Goal: Task Accomplishment & Management: Manage account settings

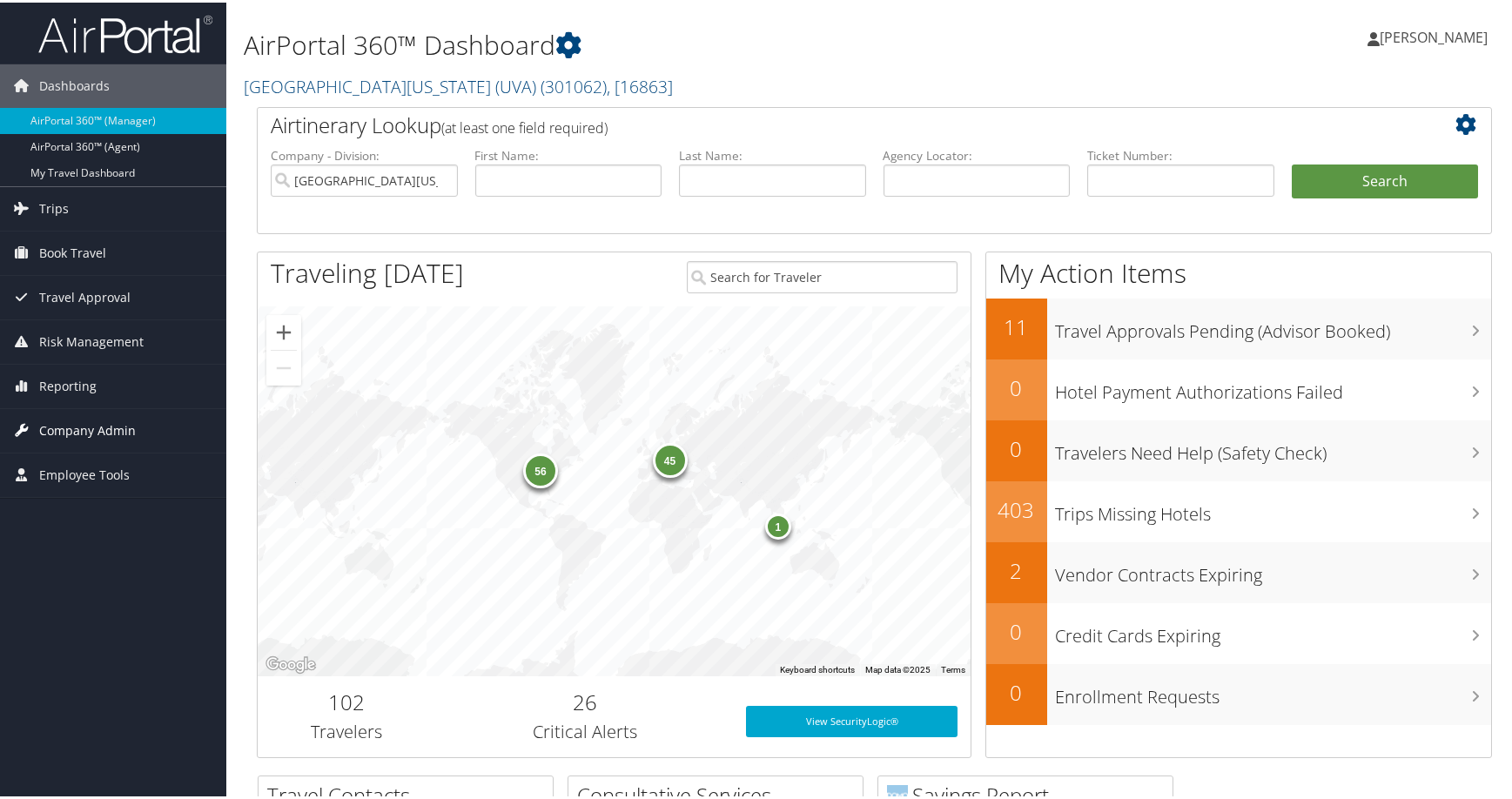
click at [96, 426] on span "Company Admin" at bounding box center [87, 428] width 96 height 44
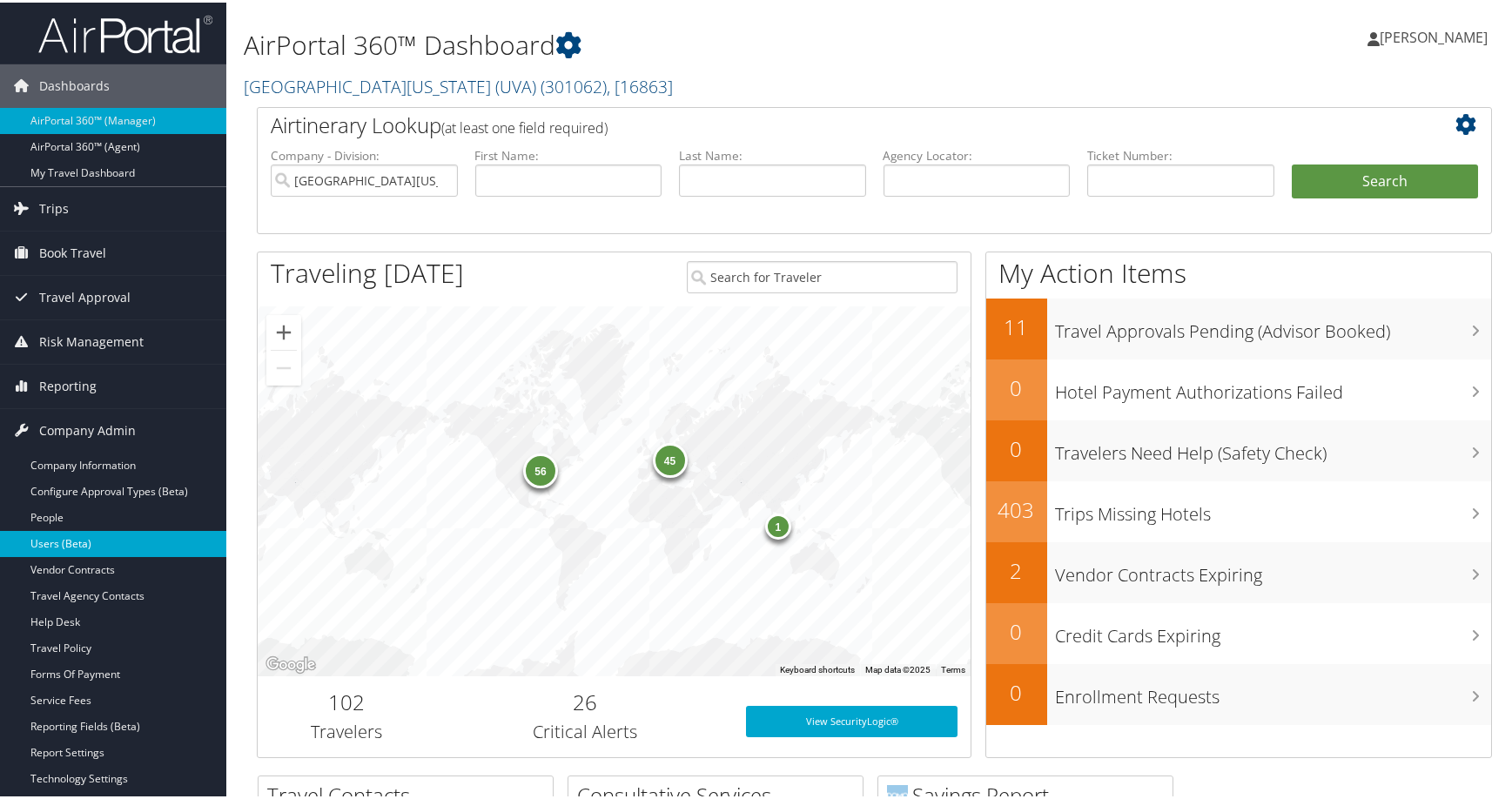
click at [127, 540] on link "Users (Beta)" at bounding box center [113, 541] width 226 height 26
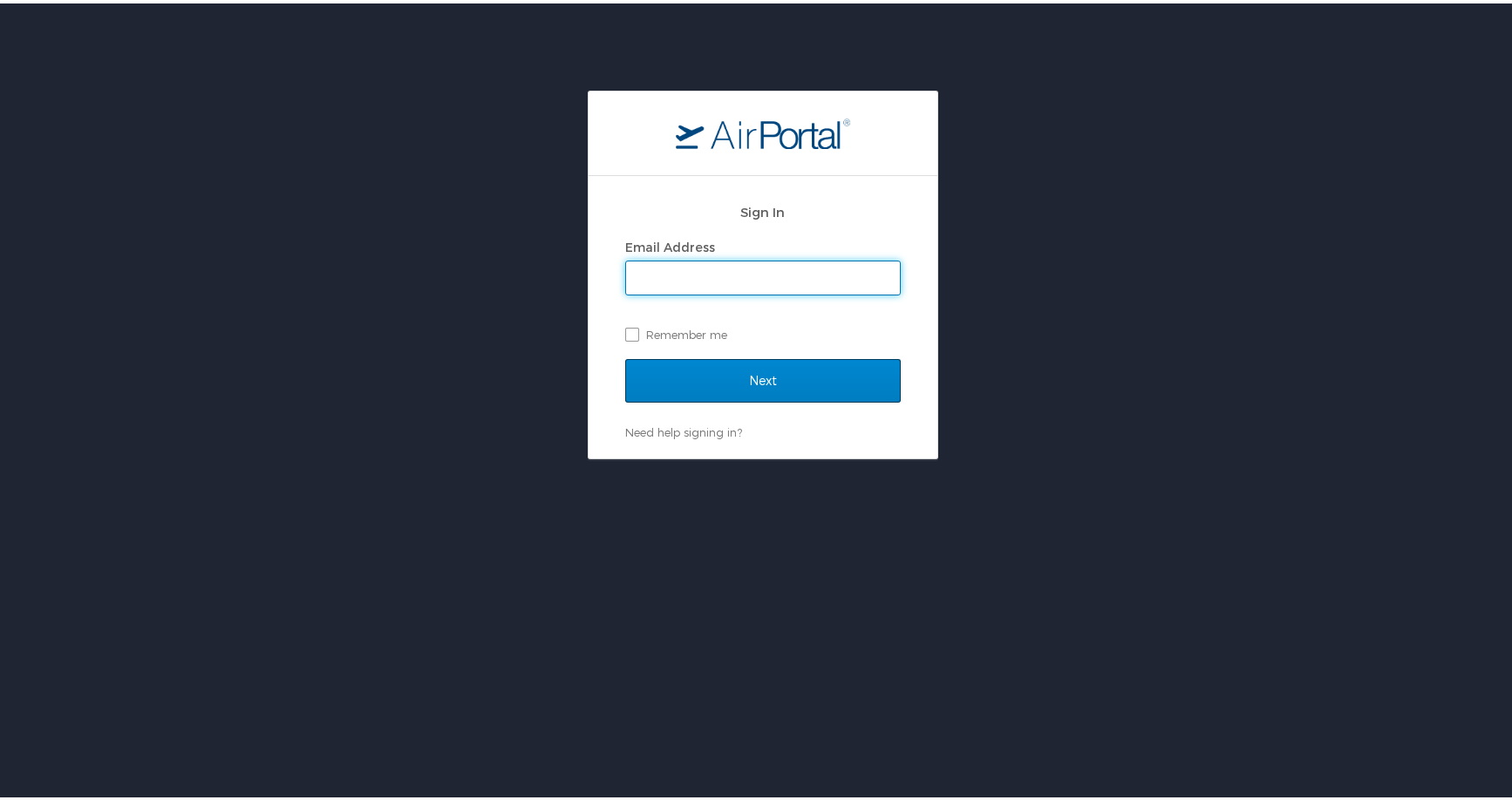
type input "joyce.gates@cbtravel.com"
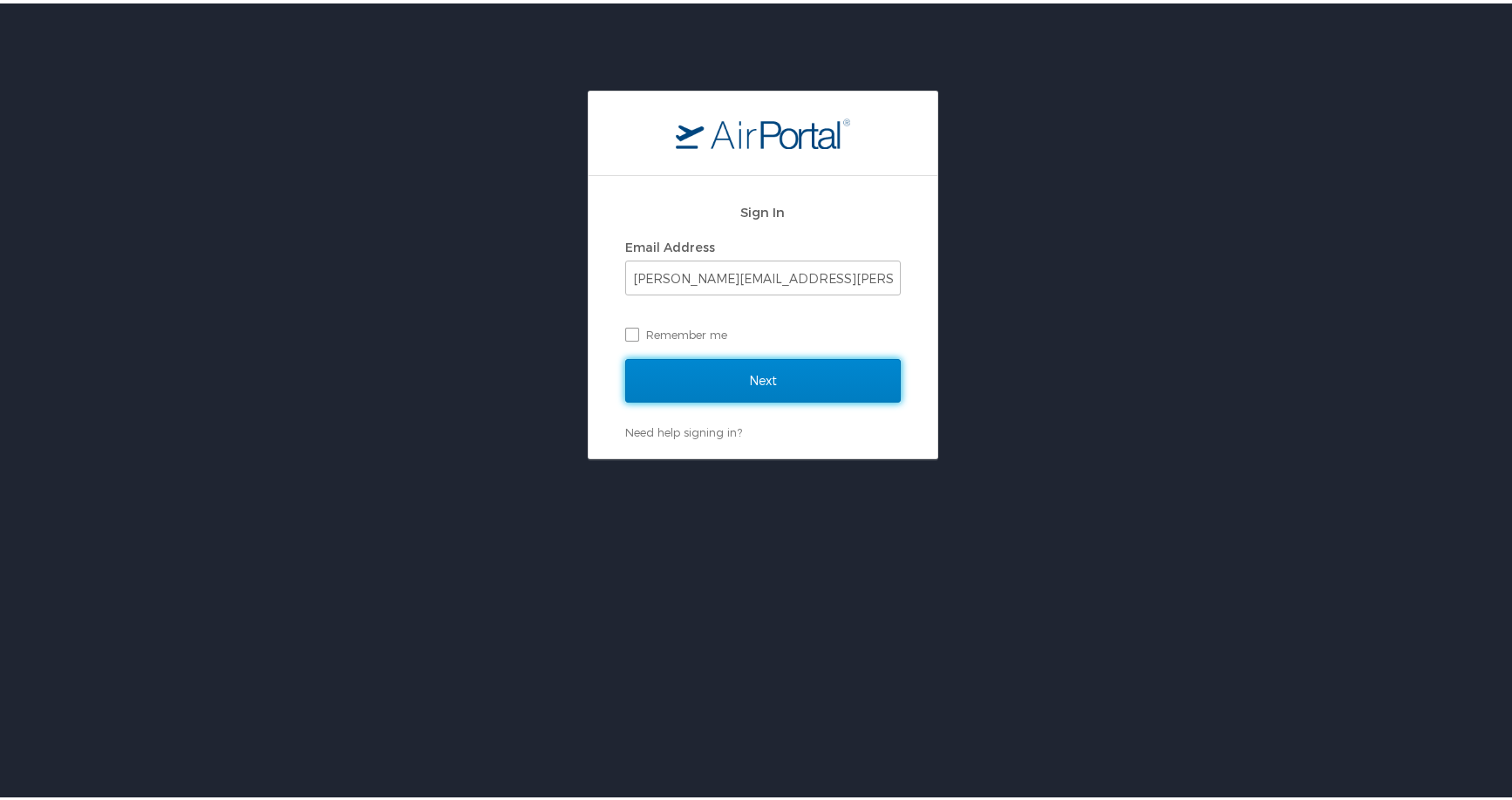
click at [722, 377] on input "Next" at bounding box center [763, 377] width 276 height 44
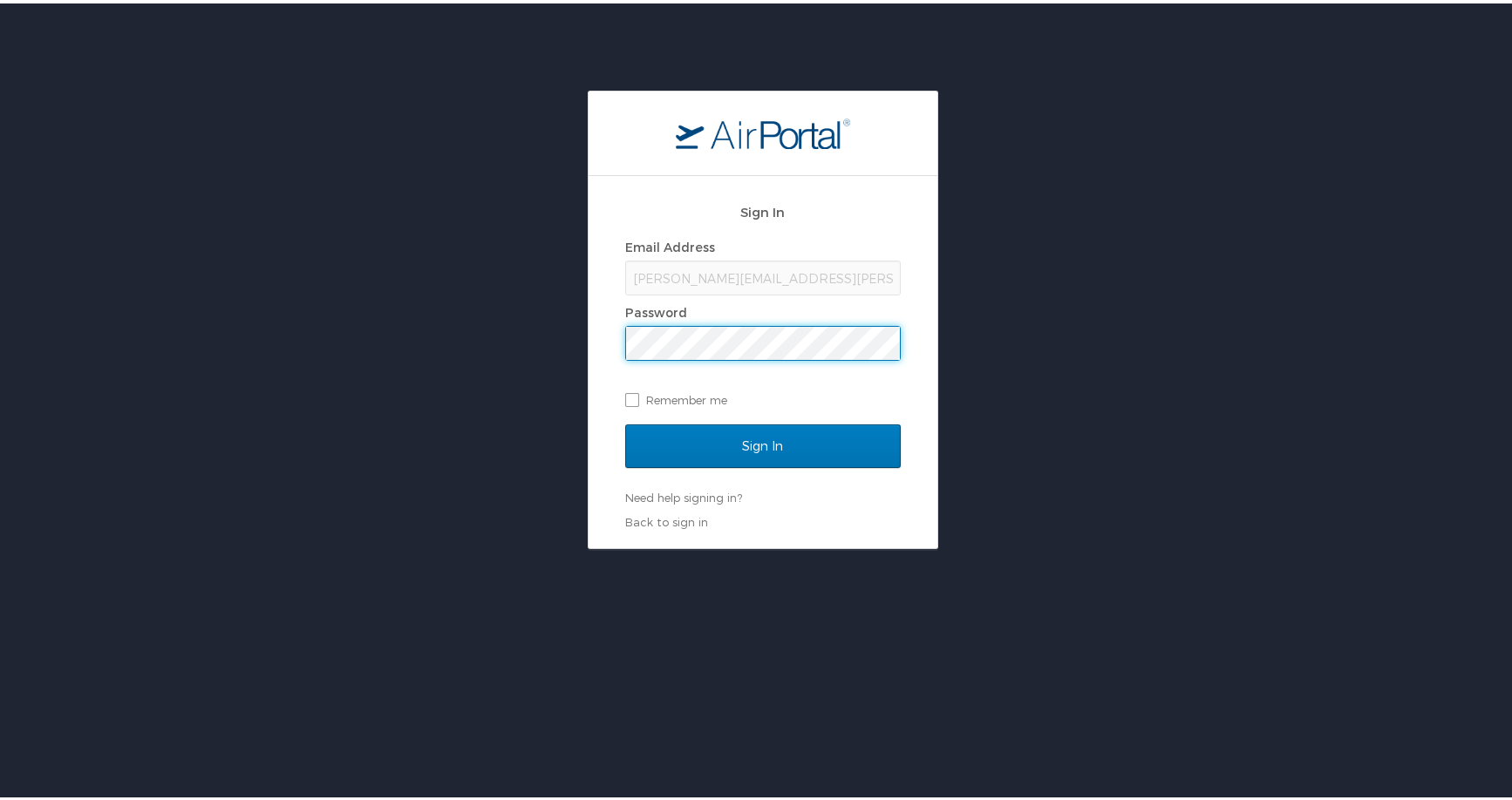
click at [769, 480] on div "Sign In" at bounding box center [763, 453] width 276 height 65
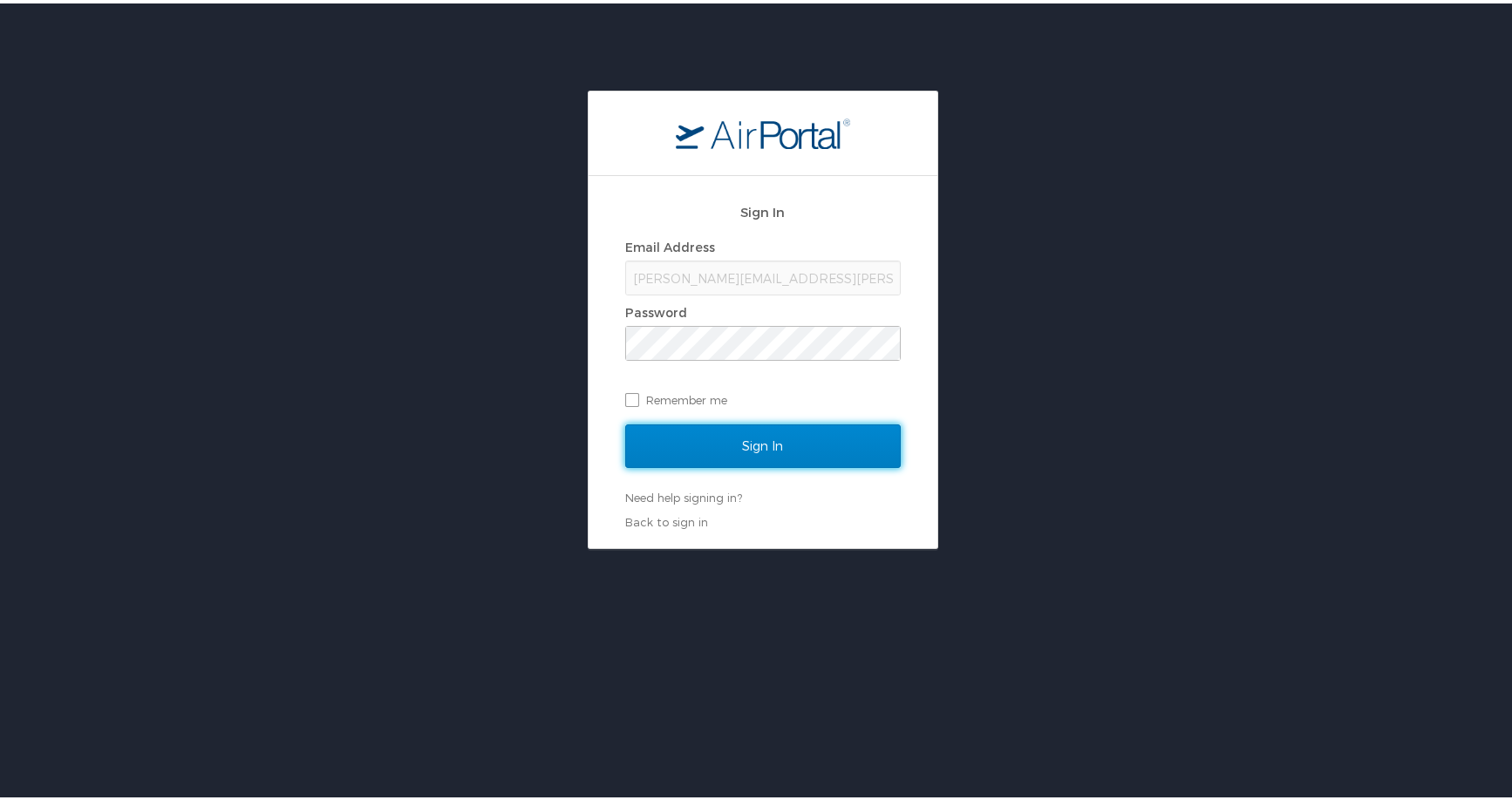
click at [773, 461] on input "Sign In" at bounding box center [763, 442] width 276 height 44
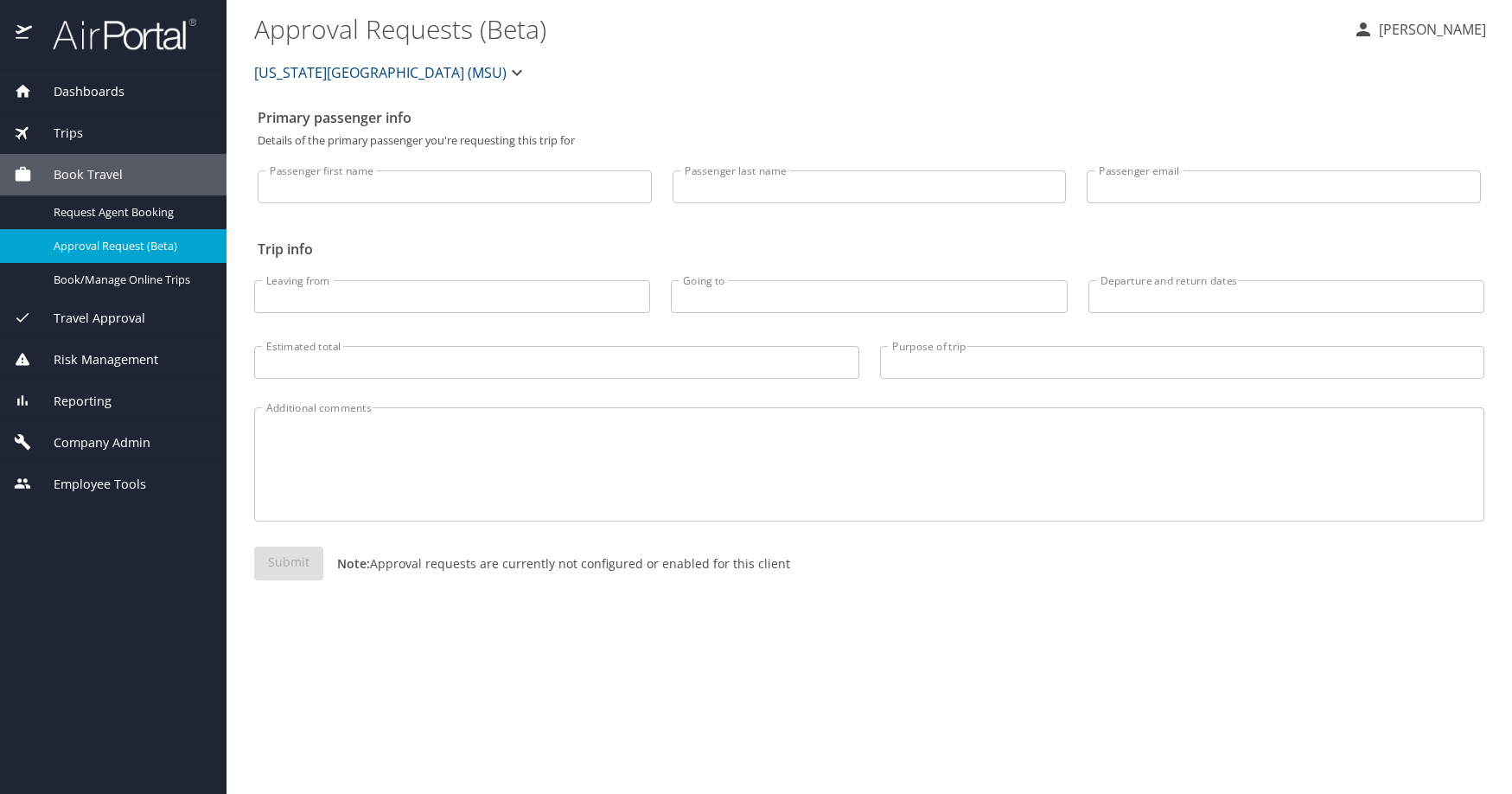
click at [104, 452] on span "Company Admin" at bounding box center [91, 443] width 119 height 19
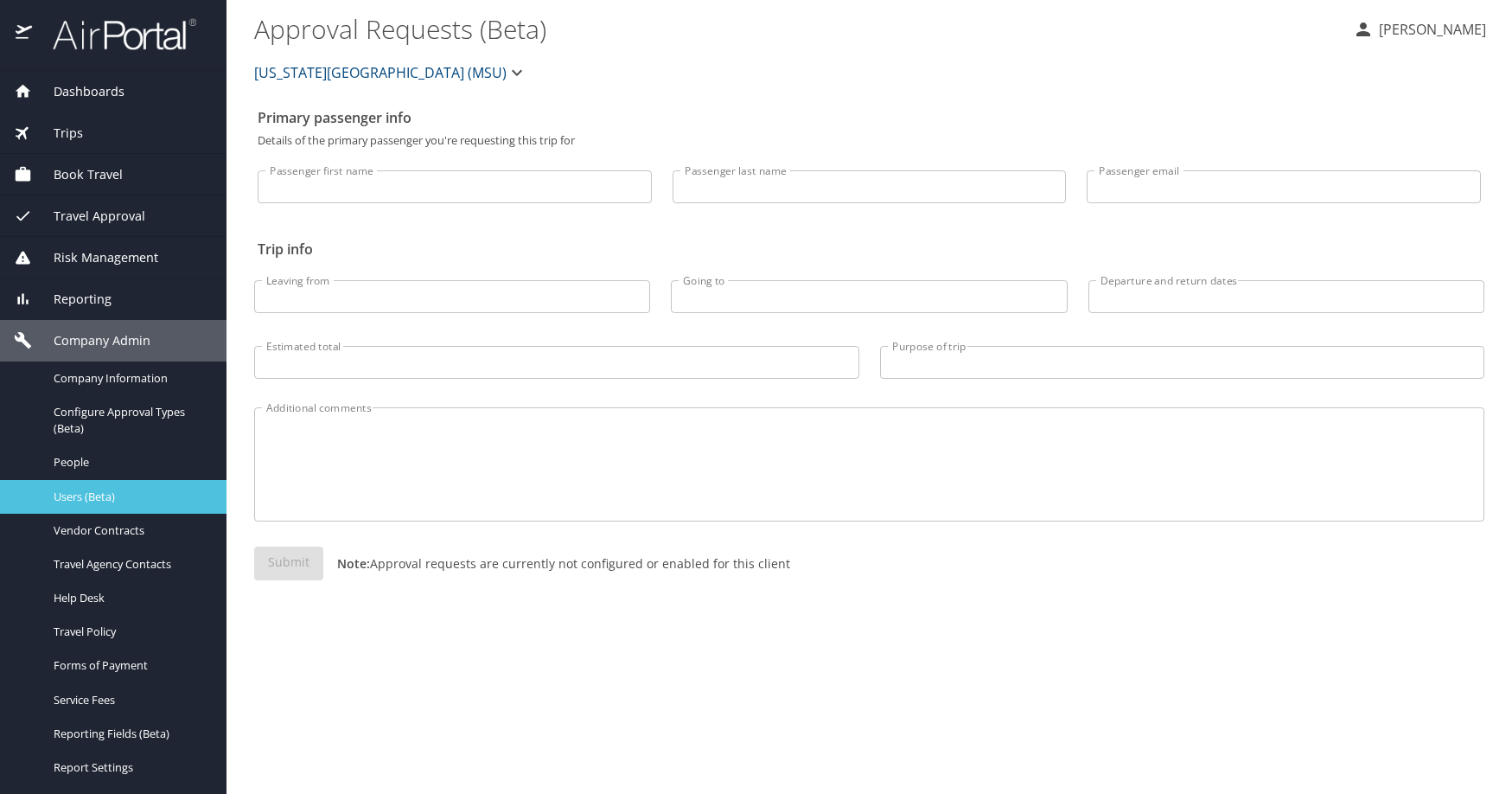
click at [134, 505] on span "Users (Beta)" at bounding box center [130, 497] width 152 height 17
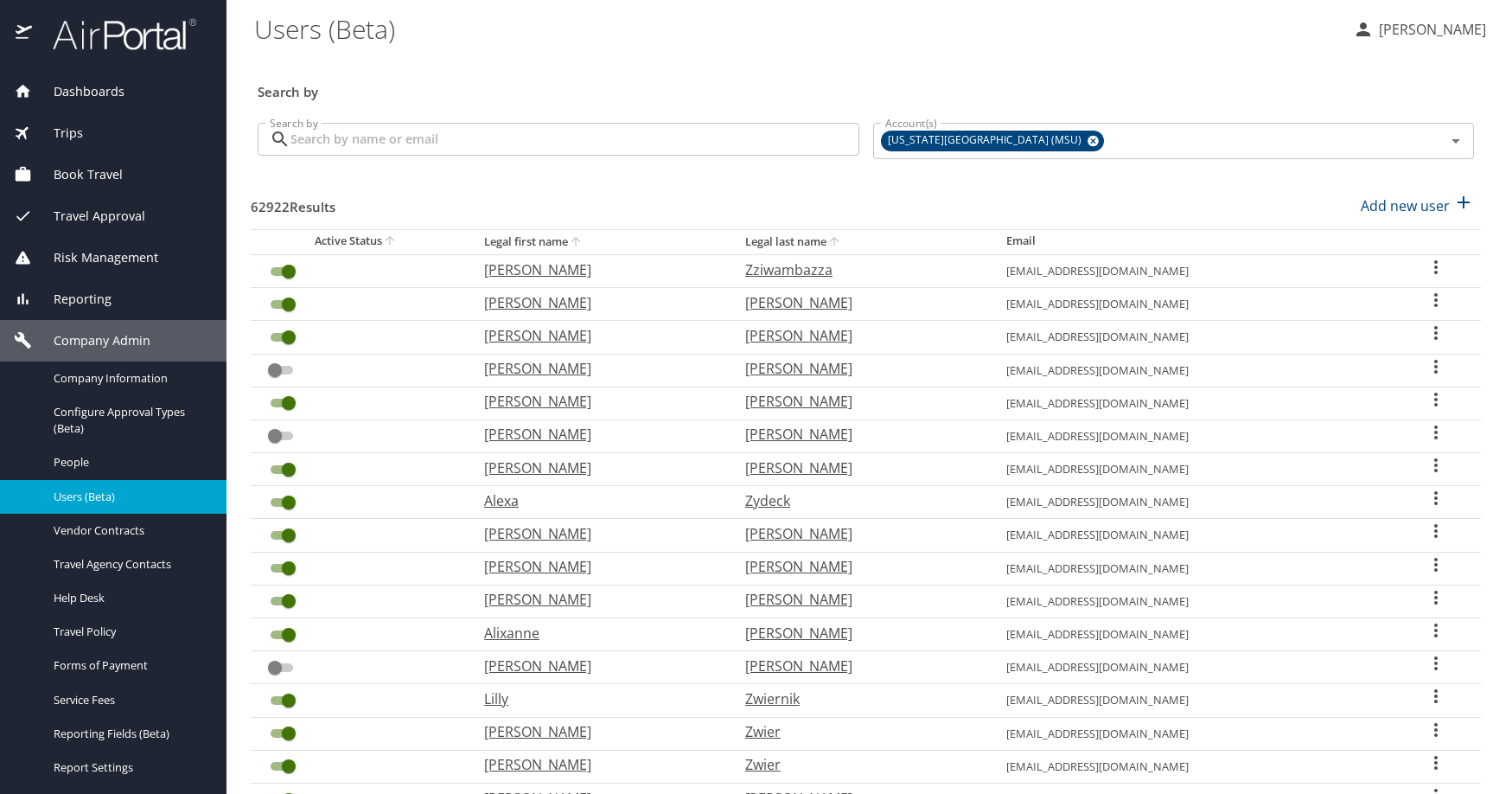
click at [708, 156] on input "Search by" at bounding box center [574, 139] width 569 height 33
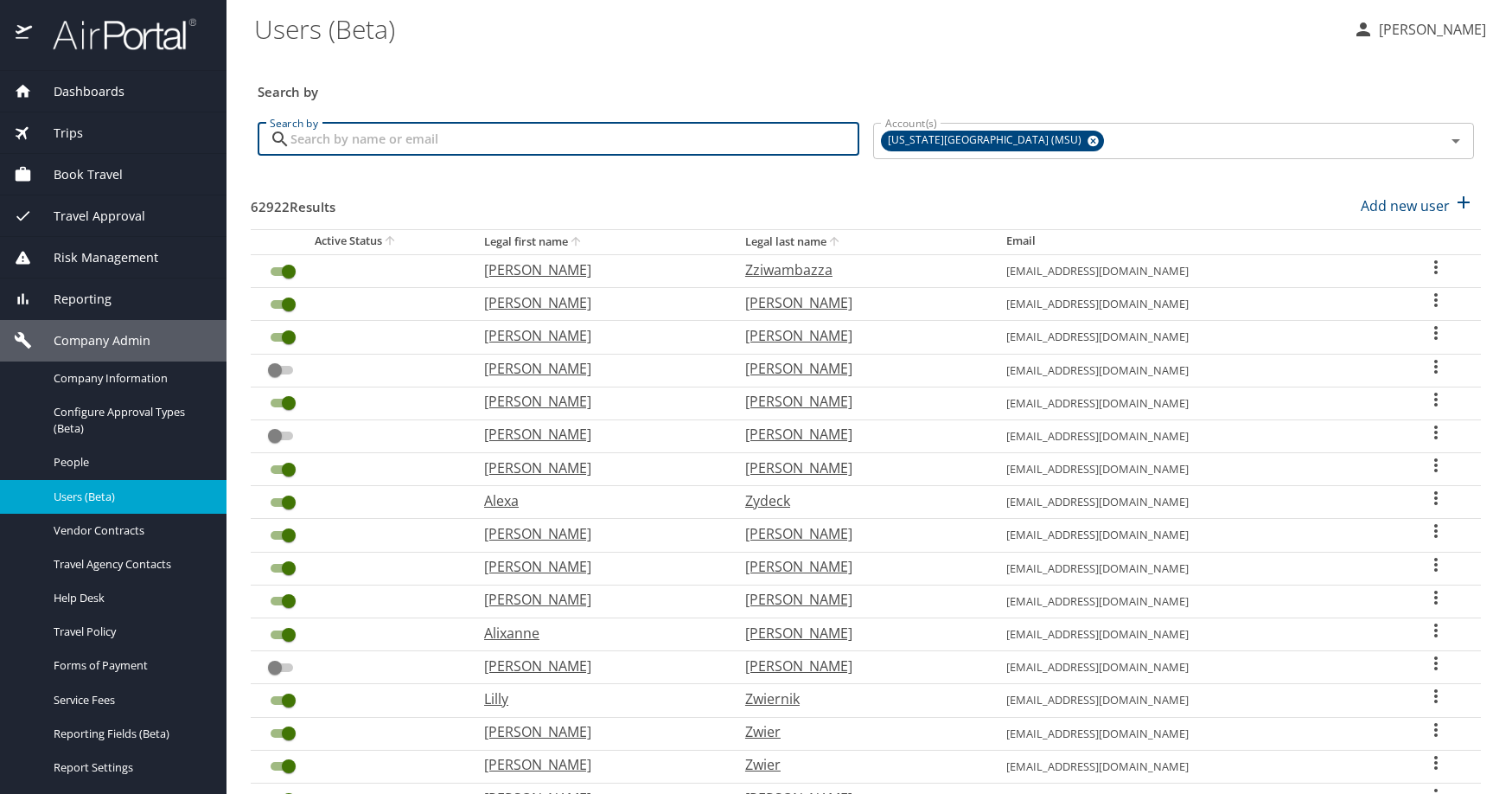
paste input "alh7n@virginia.edu"
click at [1099, 147] on icon at bounding box center [1094, 141] width 12 height 12
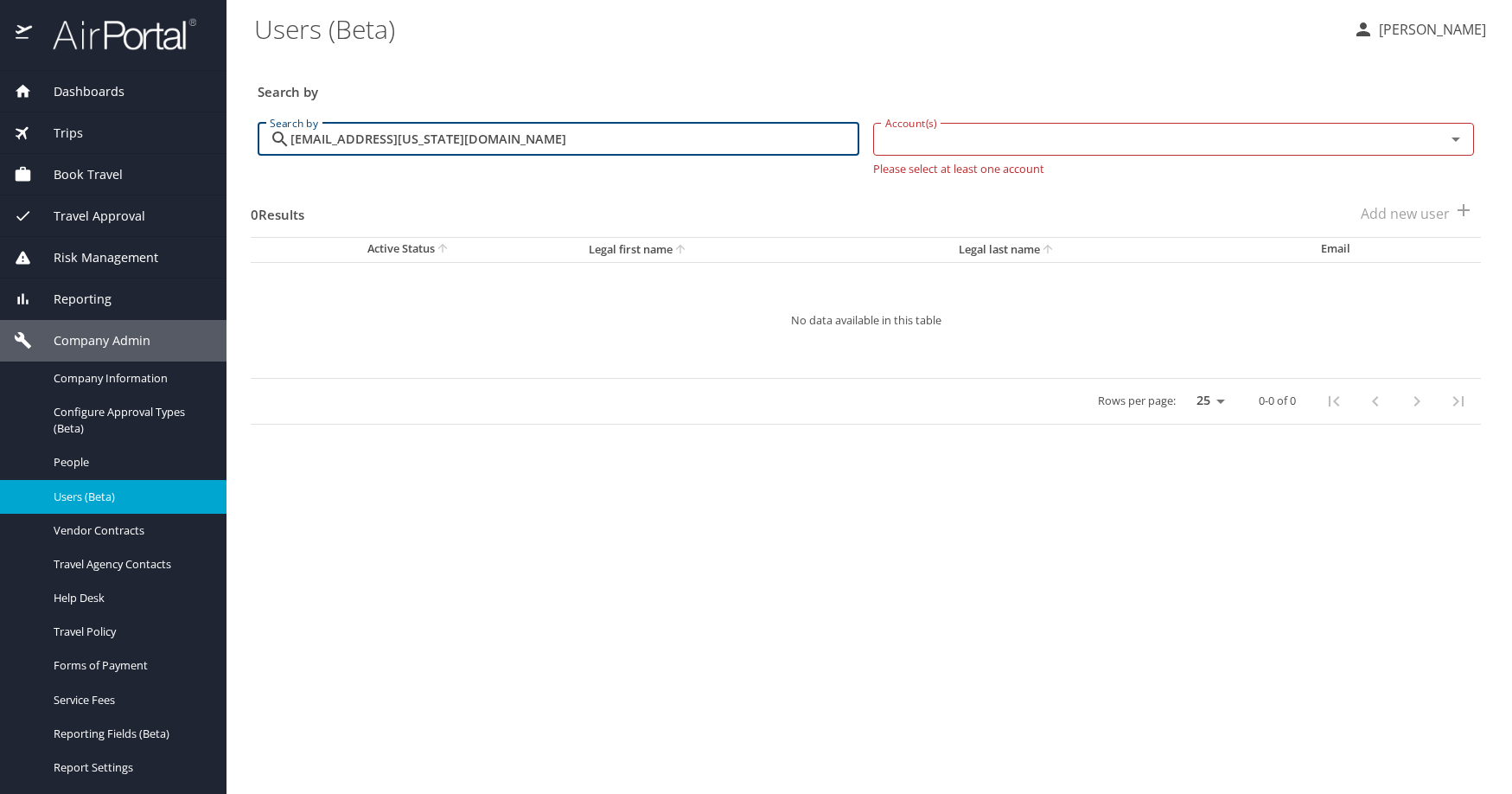
type input "alh7n@virginia.edu"
click at [1095, 102] on h3 "Search by" at bounding box center [865, 87] width 1217 height 30
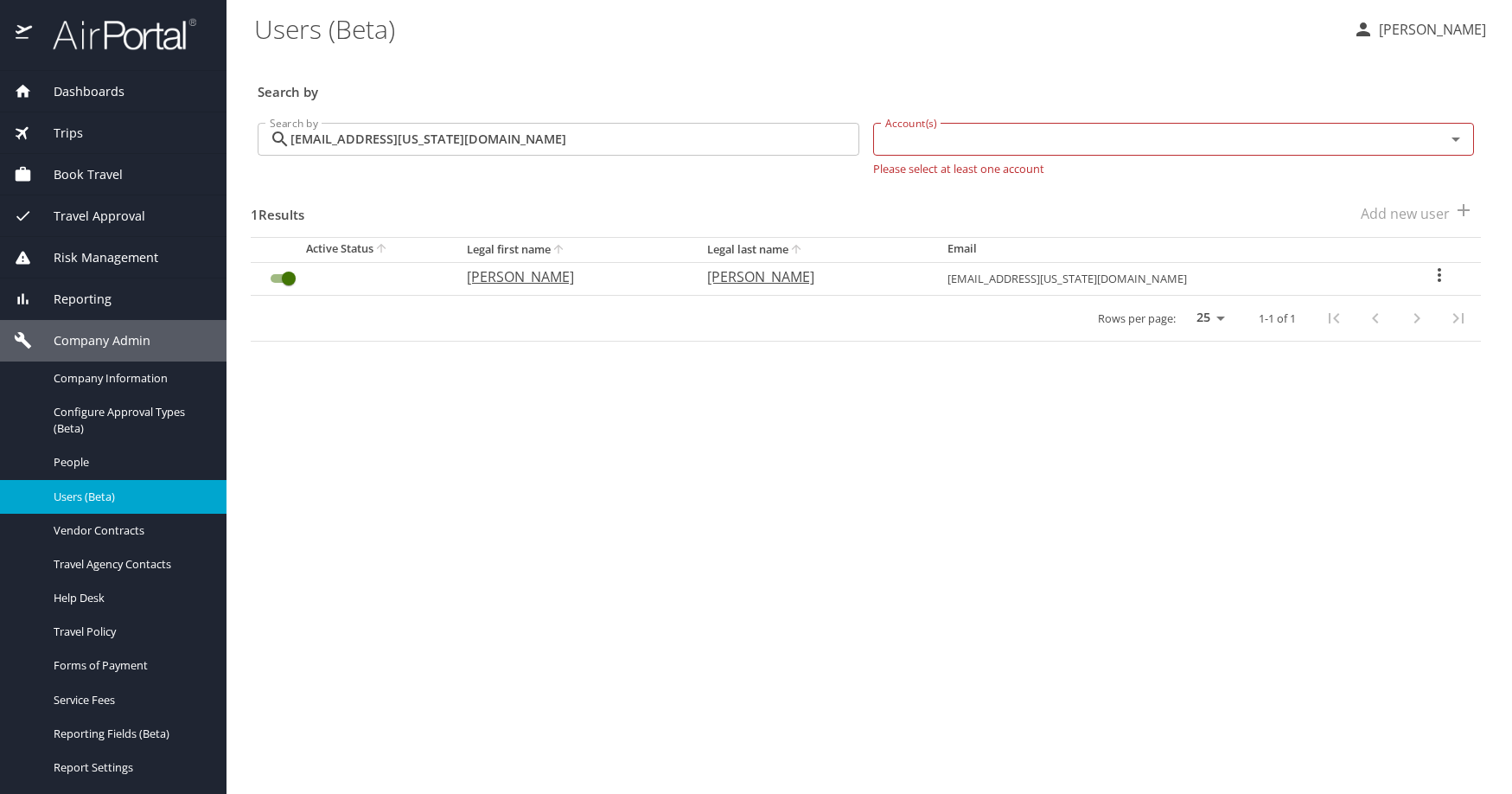
click at [1439, 286] on icon "User Search Table" at bounding box center [1439, 274] width 20 height 20
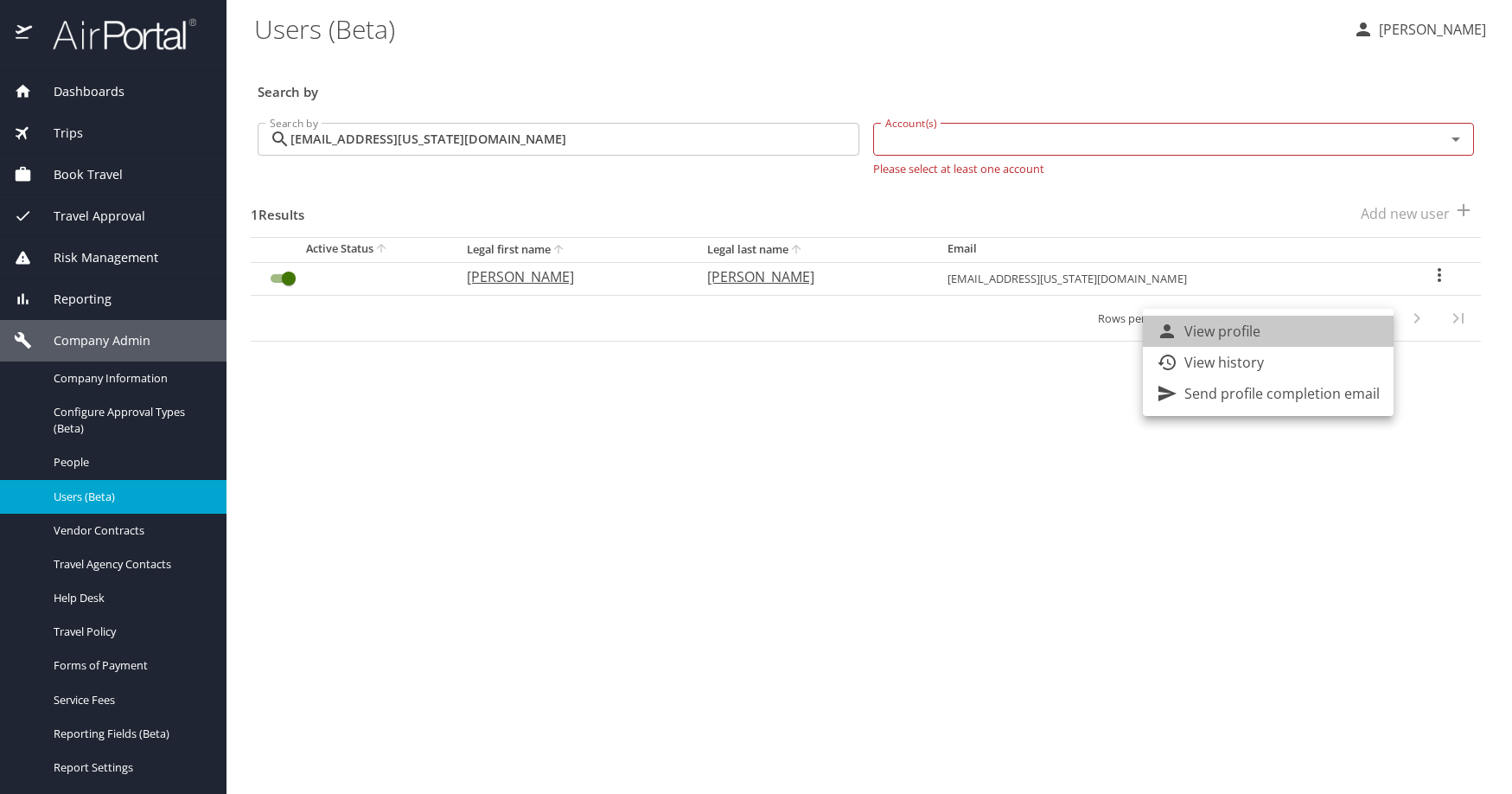
click at [1261, 337] on p "View profile" at bounding box center [1223, 331] width 76 height 20
select select "US"
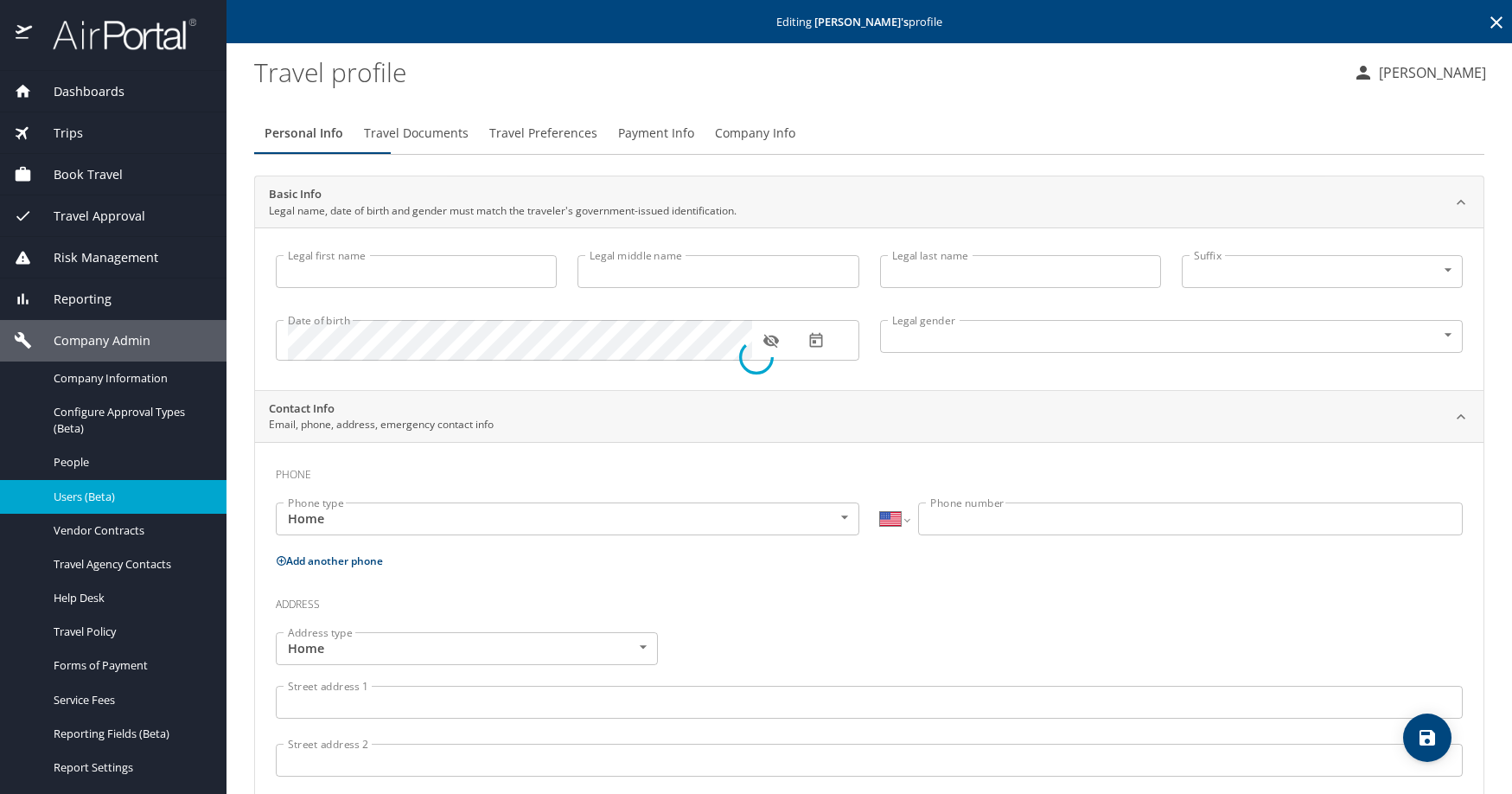
type input "Amy"
type input "Harris"
type input "Undisclosed"
select select "AT"
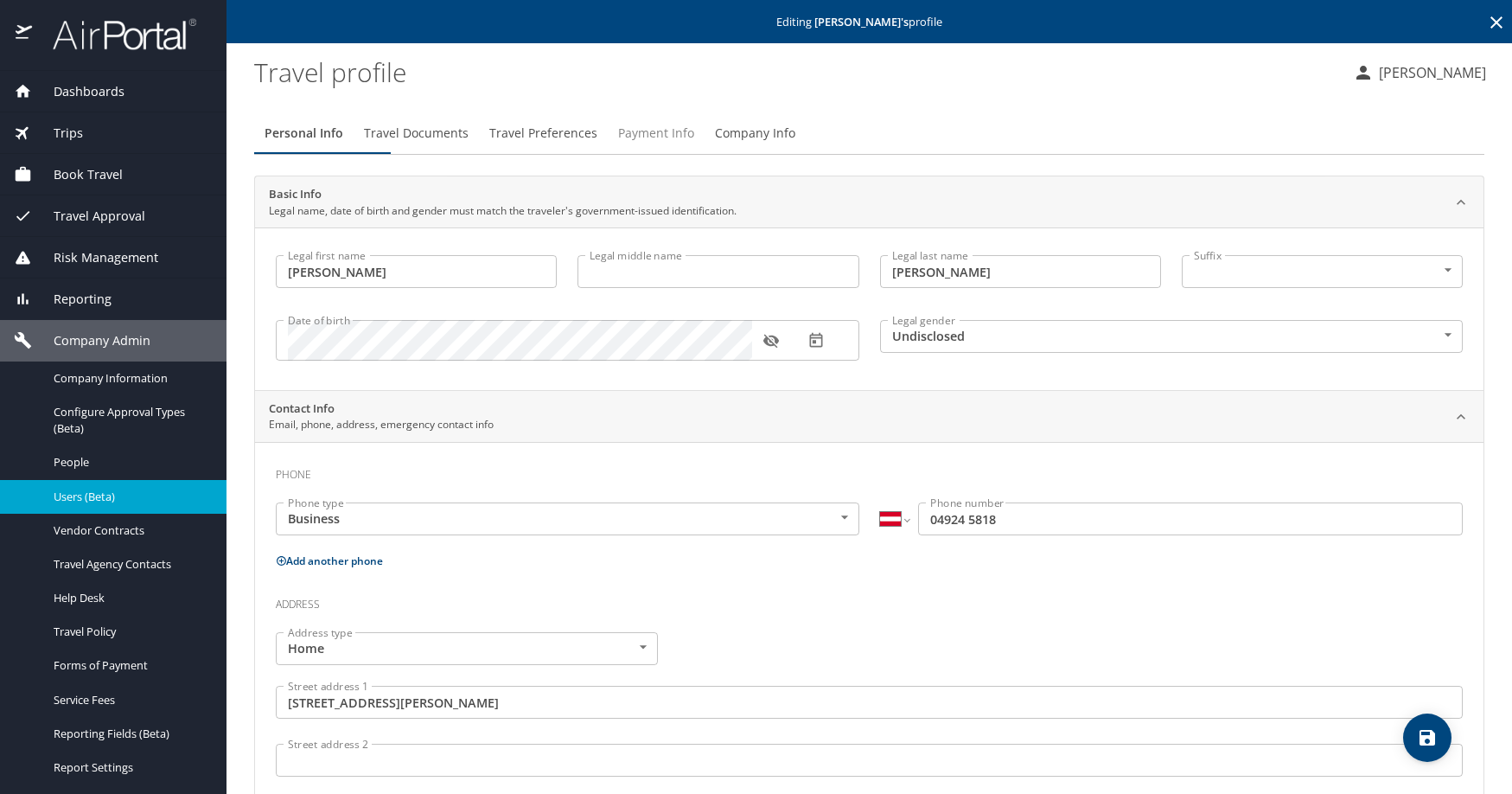
click at [695, 144] on span "Payment Info" at bounding box center [656, 134] width 76 height 21
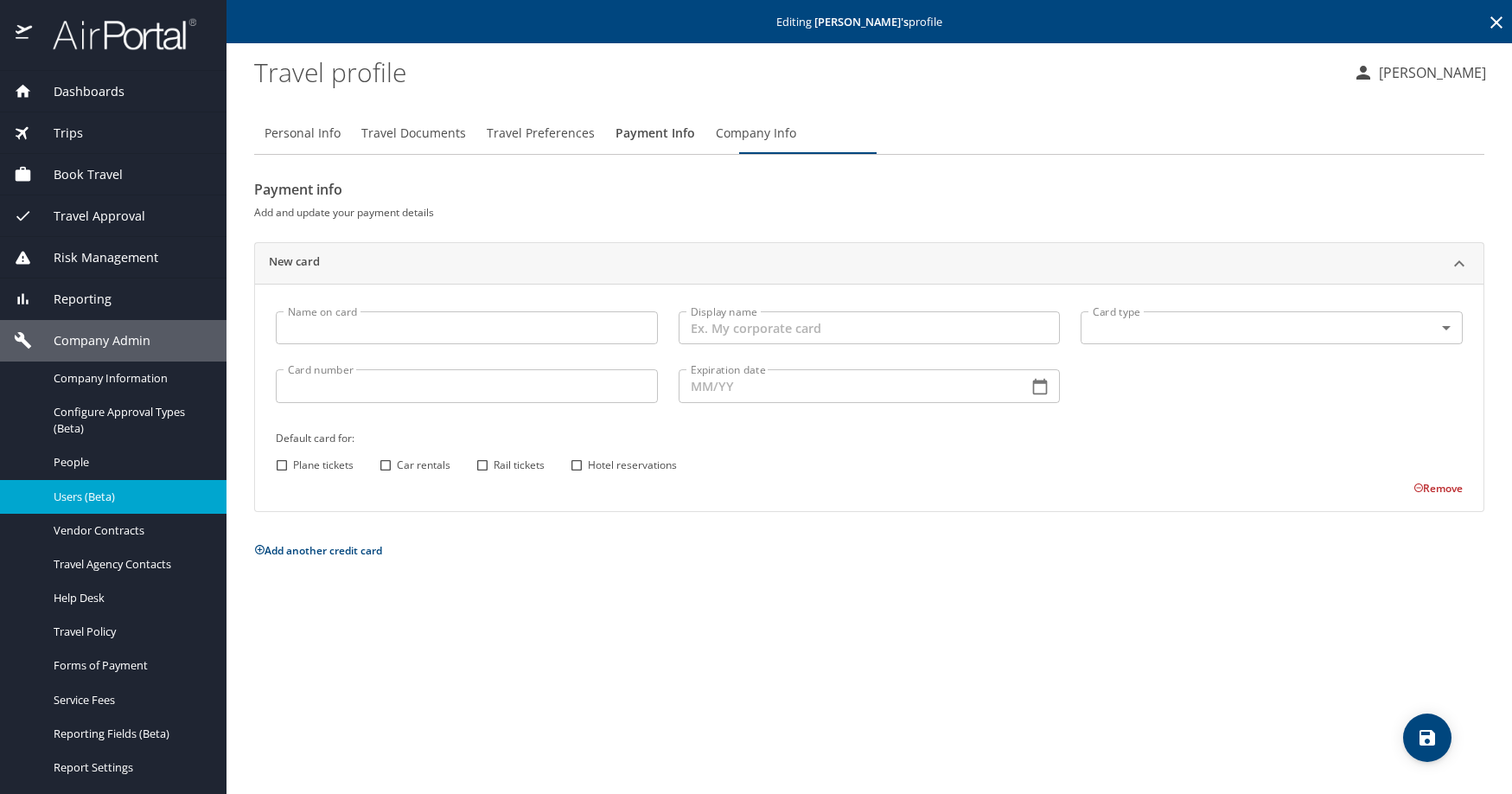
click at [810, 204] on h2 "Payment info" at bounding box center [869, 189] width 1231 height 27
click at [700, 344] on input "Display name" at bounding box center [870, 328] width 382 height 33
click at [1196, 374] on body "Dashboards AirPortal 360™ Manager AirPortal 360™ Agent My Travel Dashboard Trip…" at bounding box center [756, 397] width 1512 height 794
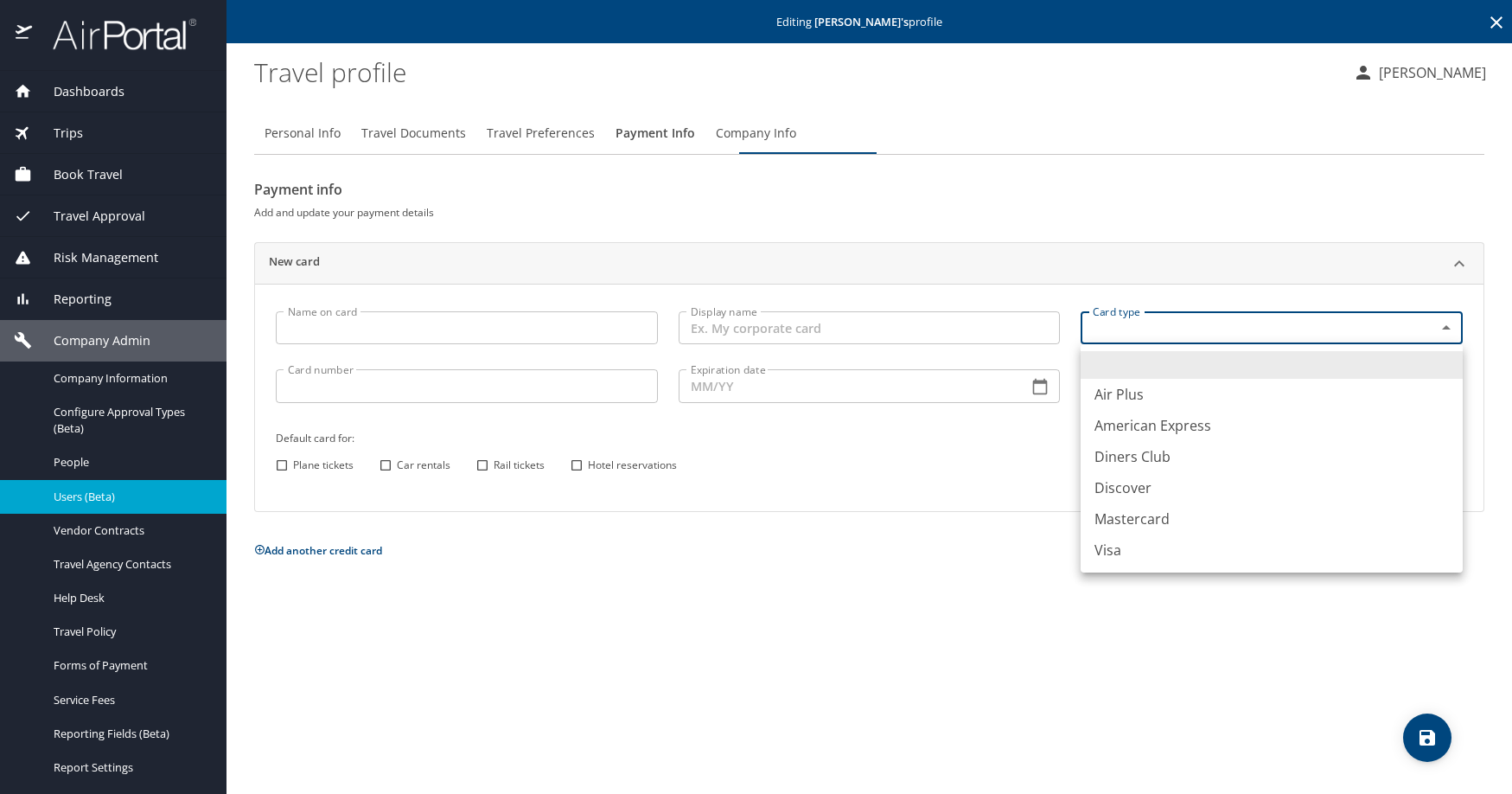
drag, startPoint x: 1140, startPoint y: 618, endPoint x: 1107, endPoint y: 608, distance: 34.5
click at [1139, 566] on li "Visa" at bounding box center [1272, 550] width 382 height 31
type input "VI"
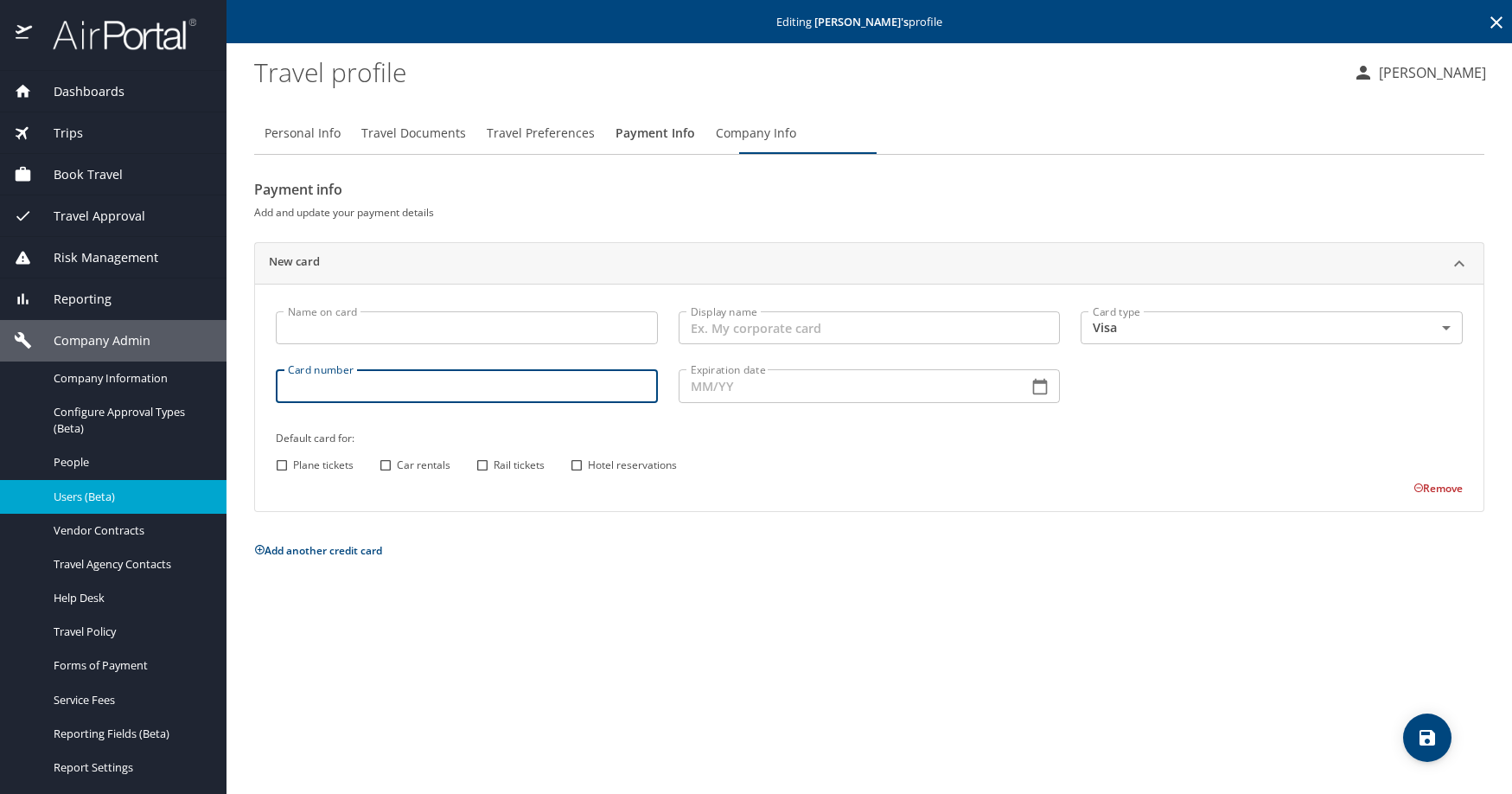
click at [354, 402] on input "Card number" at bounding box center [467, 385] width 382 height 33
paste input "4715292712956706"
type input "4715292712956706"
click at [735, 402] on input "Expiration date" at bounding box center [847, 385] width 336 height 33
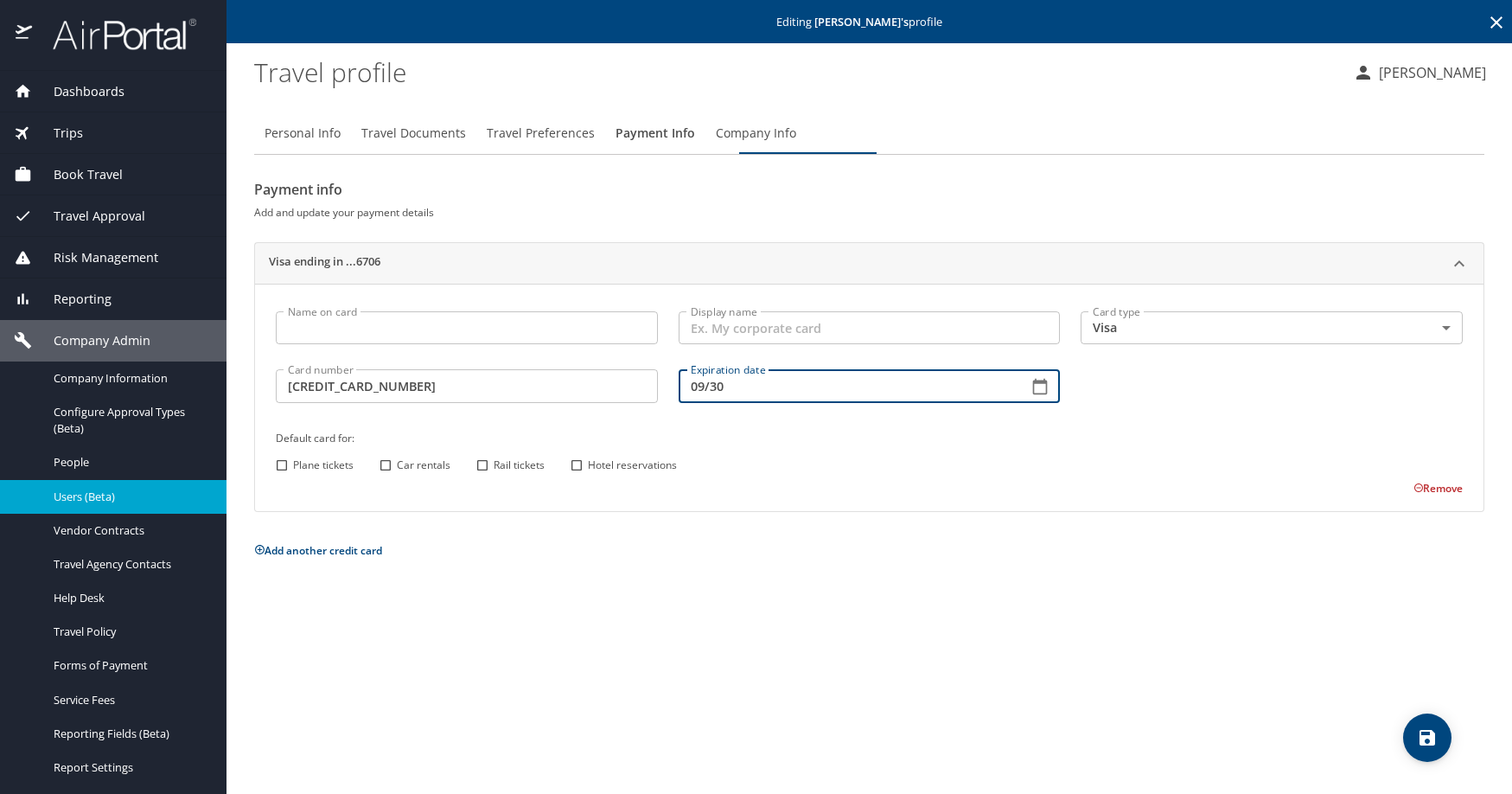
type input "09/30"
click at [279, 477] on input "Plane tickets" at bounding box center [281, 465] width 22 height 22
checkbox input "true"
click at [1431, 741] on icon "save" at bounding box center [1428, 738] width 16 height 16
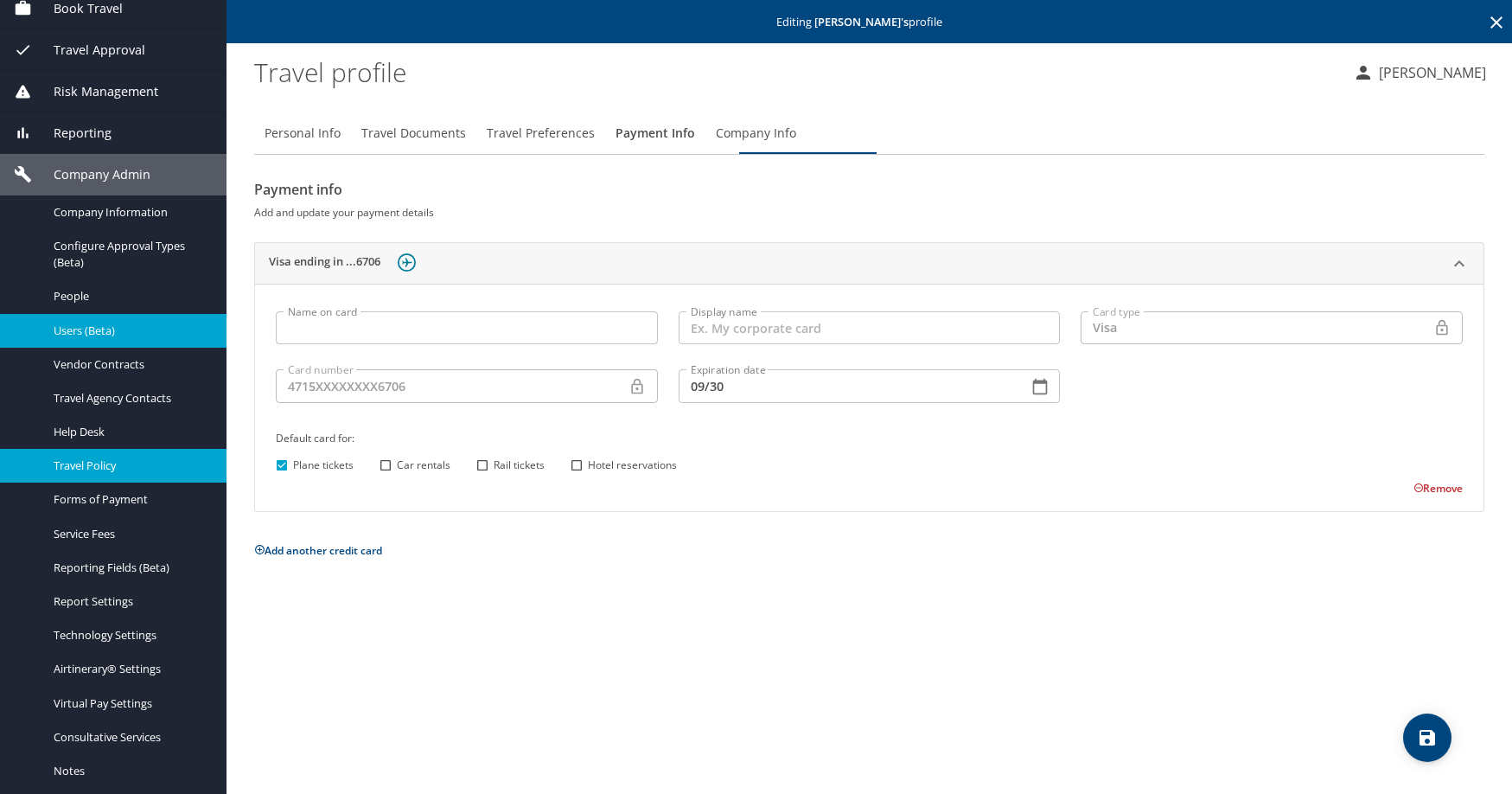
scroll to position [173, 0]
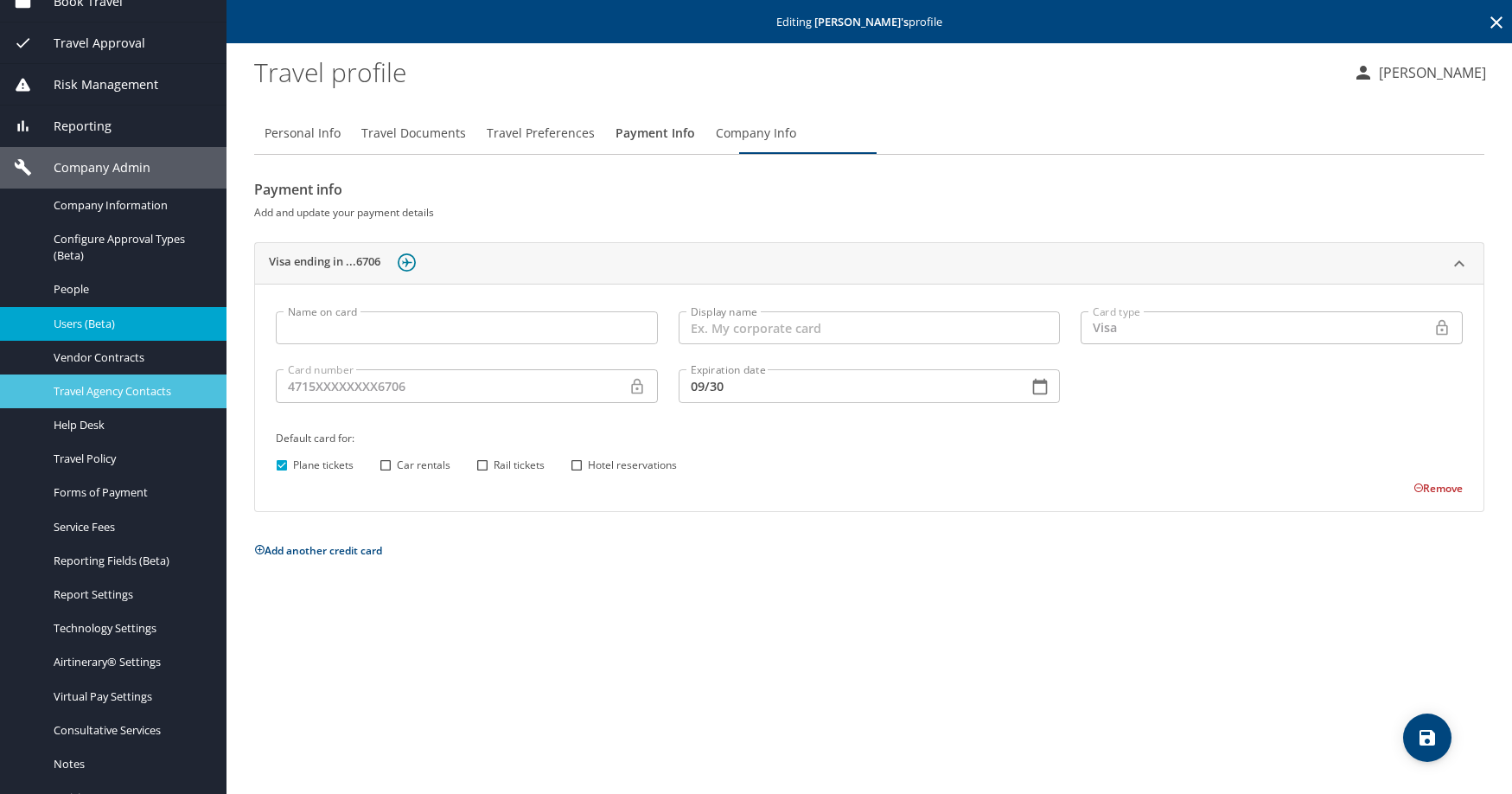
click at [140, 400] on span "Travel Agency Contacts" at bounding box center [130, 391] width 152 height 17
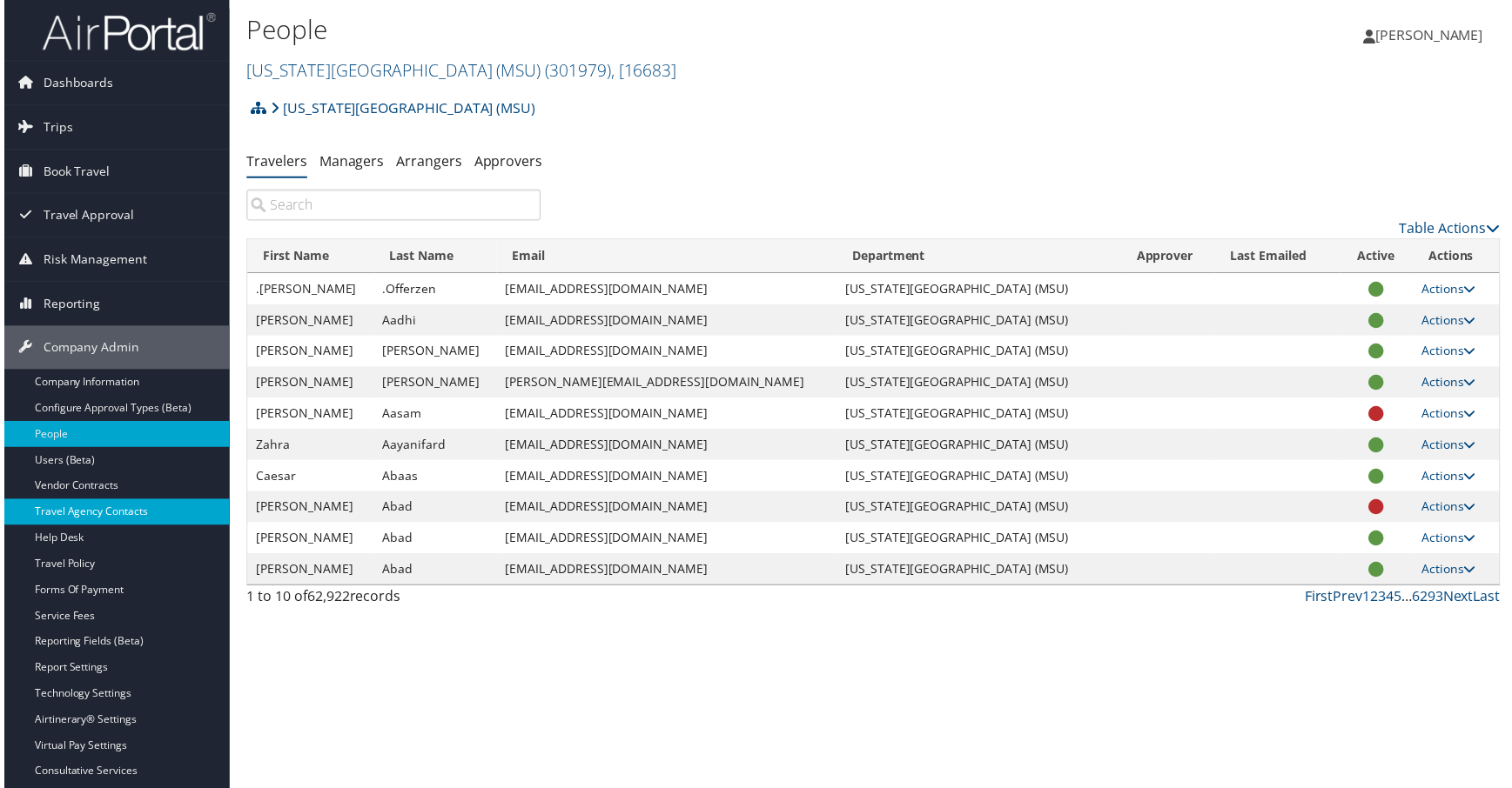
click at [112, 517] on link "Travel Agency Contacts" at bounding box center [113, 515] width 226 height 26
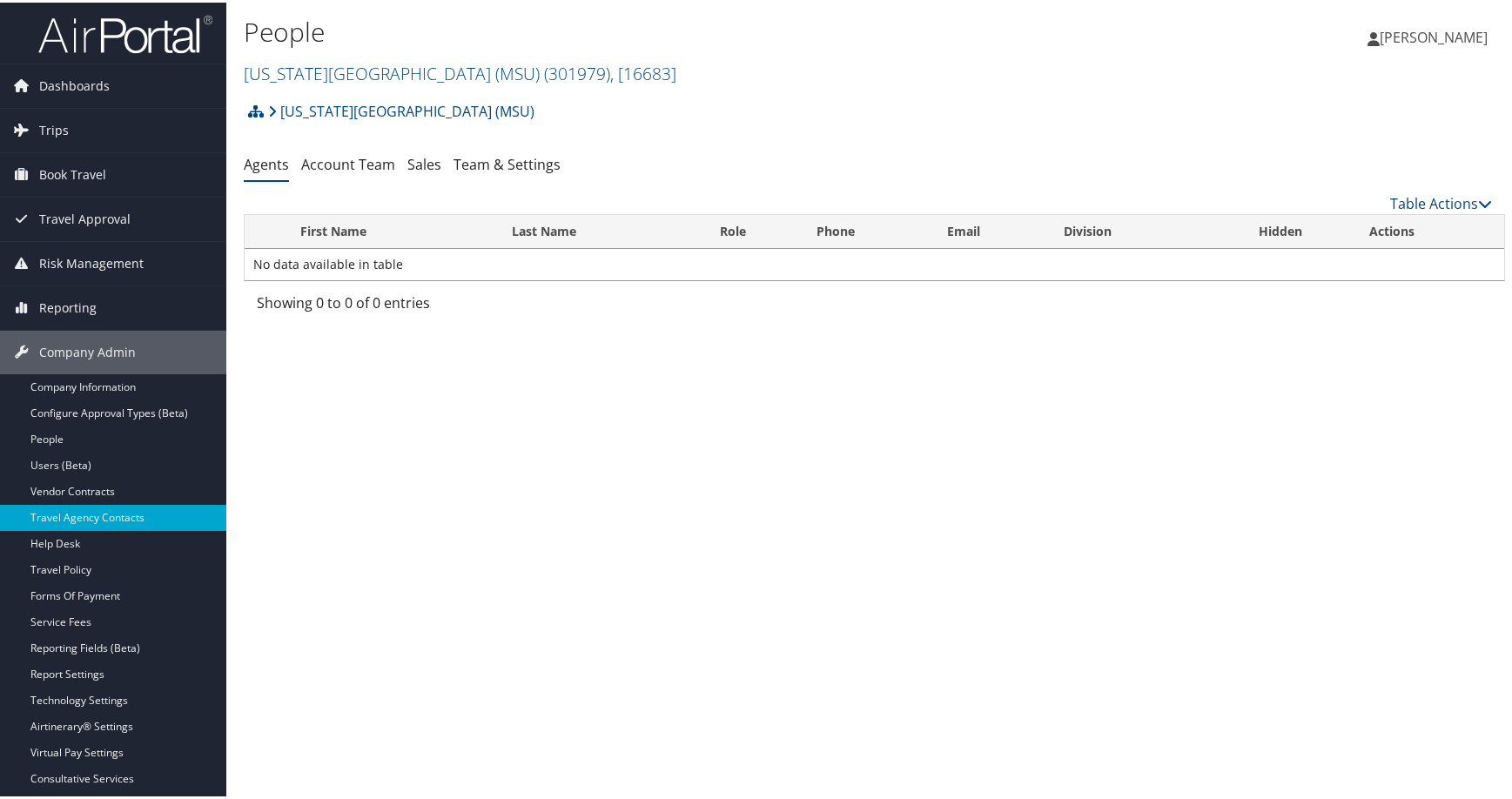
click at [833, 85] on h2 "[US_STATE][GEOGRAPHIC_DATA] (MSU) ( 301979 ) , [ 16683 ]" at bounding box center [664, 69] width 841 height 29
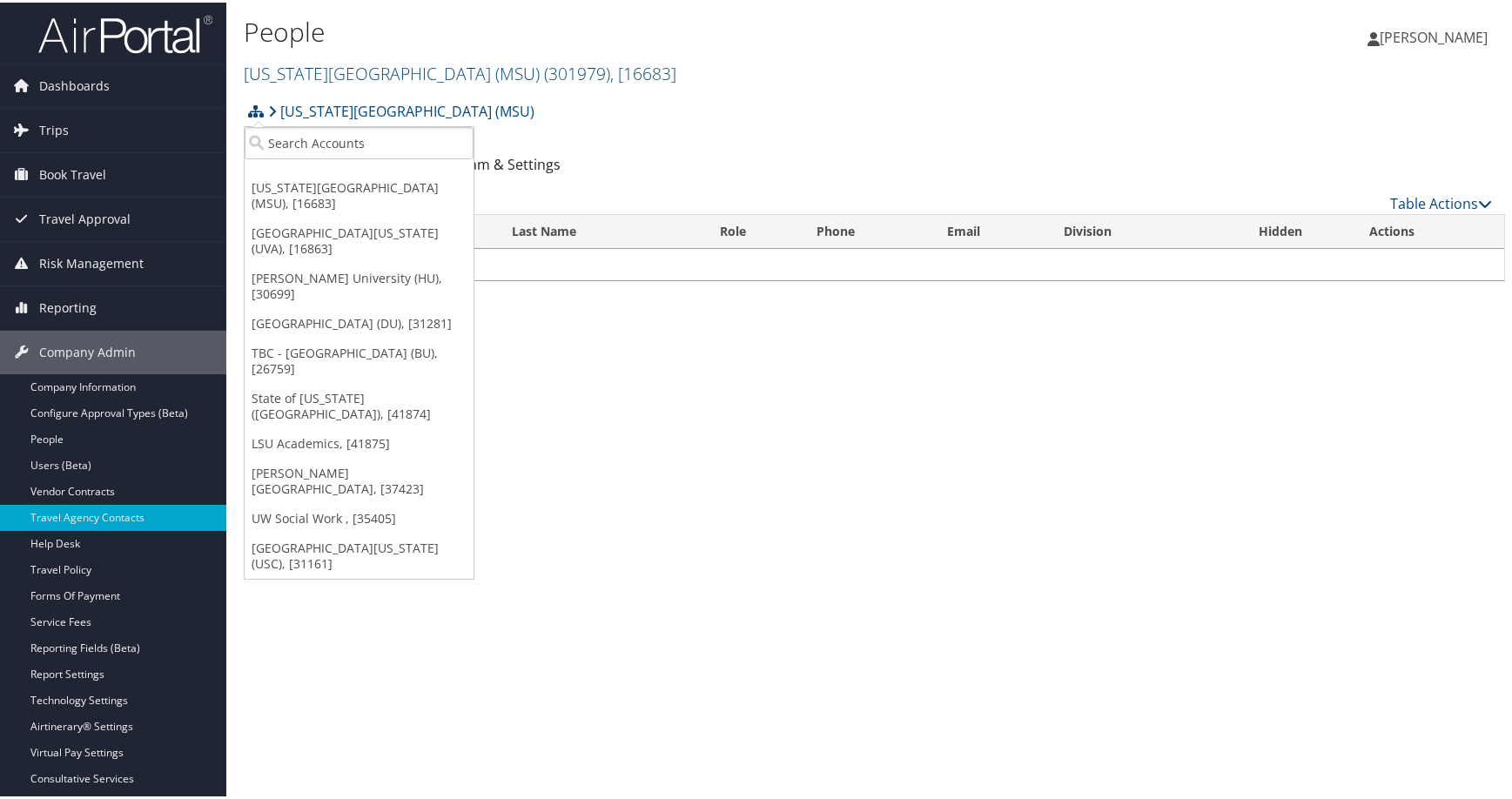
scroll to position [74, 0]
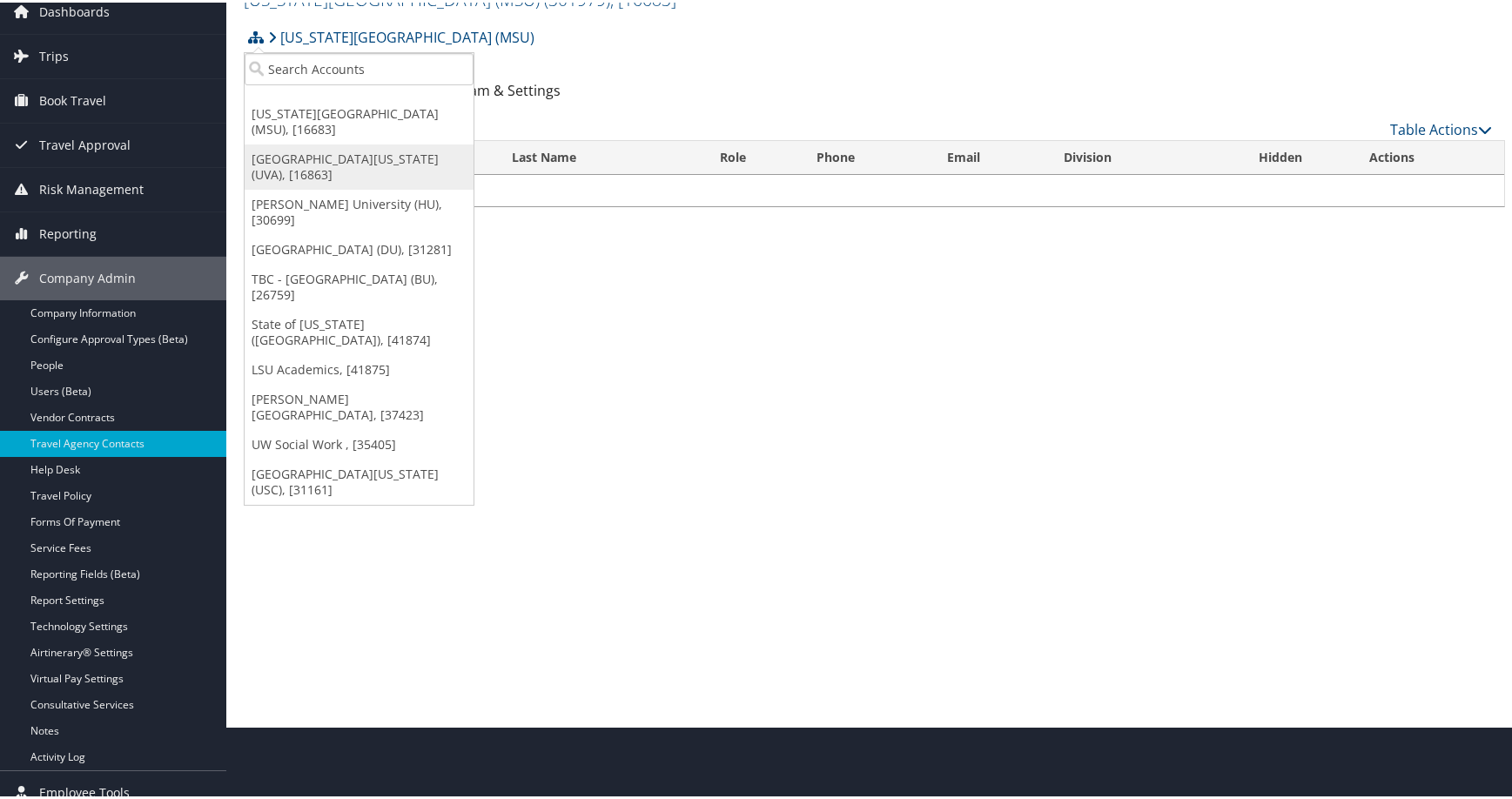
click at [344, 187] on link "[GEOGRAPHIC_DATA][US_STATE] (UVA), [16863]" at bounding box center [359, 164] width 229 height 45
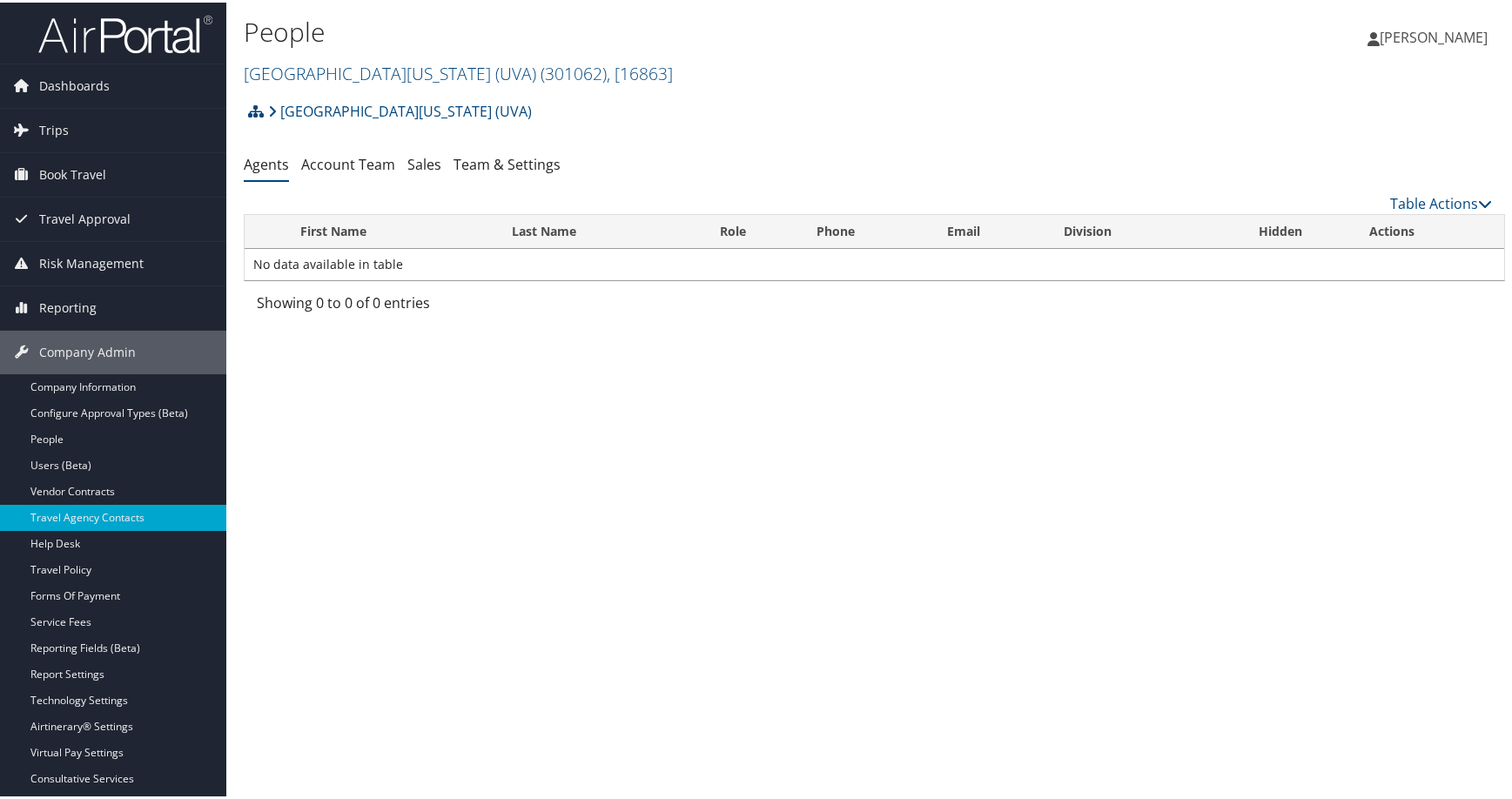
click at [638, 183] on div "University of Virginia (UVA) Account Structure University of Virginia (UVA) (30…" at bounding box center [874, 206] width 1261 height 229
click at [560, 172] on link "Team & Settings" at bounding box center [507, 162] width 107 height 20
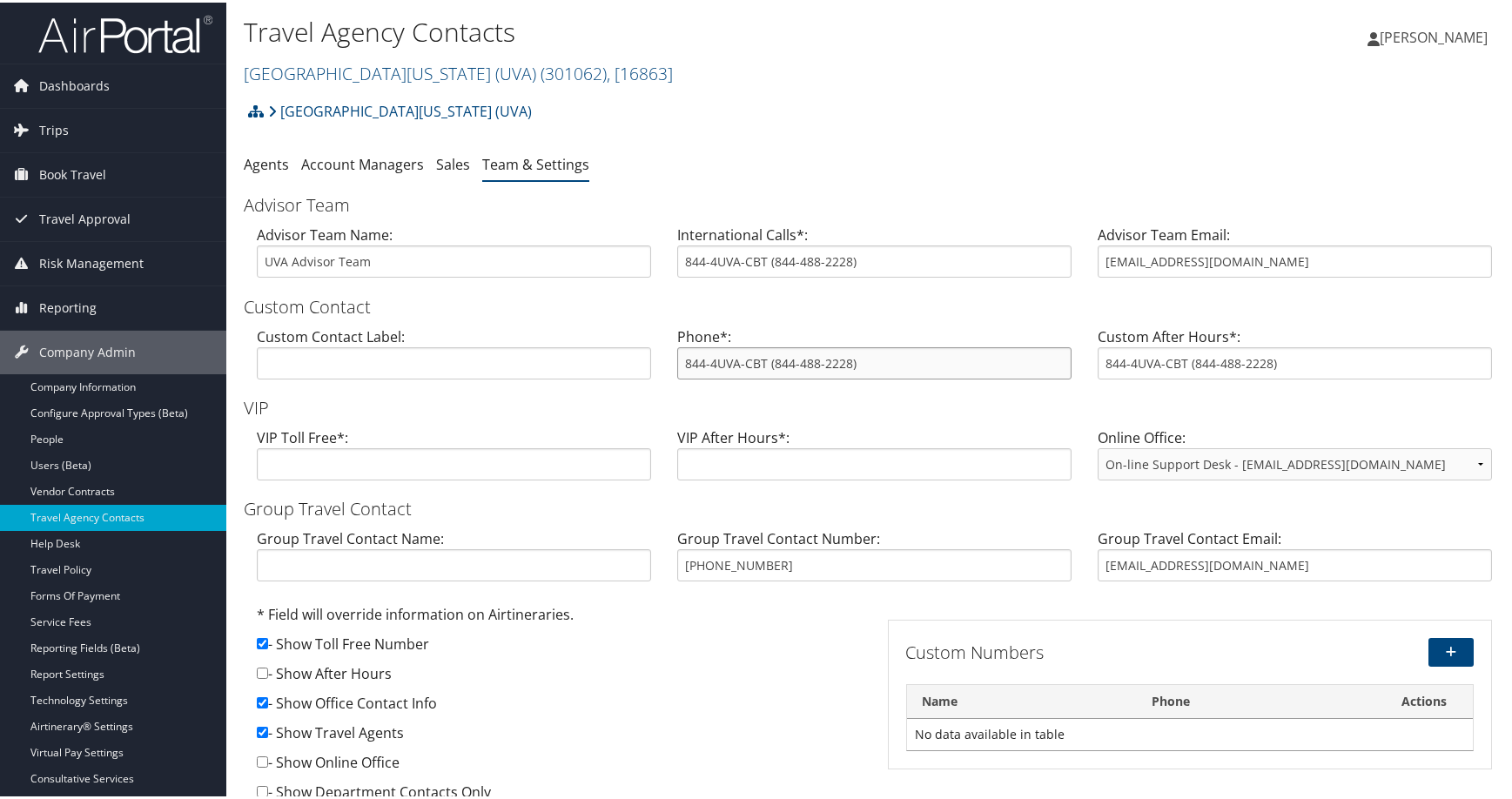
drag, startPoint x: 938, startPoint y: 493, endPoint x: 825, endPoint y: 491, distance: 113.0
click at [825, 377] on input "844-4UVA-CBT (844-488-2228)" at bounding box center [874, 361] width 394 height 32
click at [1267, 275] on input "[EMAIL_ADDRESS][DOMAIN_NAME]" at bounding box center [1294, 259] width 394 height 32
drag, startPoint x: 1288, startPoint y: 345, endPoint x: 1075, endPoint y: 341, distance: 213.0
click at [1085, 289] on div "Advisor Team Email: [EMAIL_ADDRESS][DOMAIN_NAME]" at bounding box center [1295, 255] width 420 height 67
